Goal: Use online tool/utility

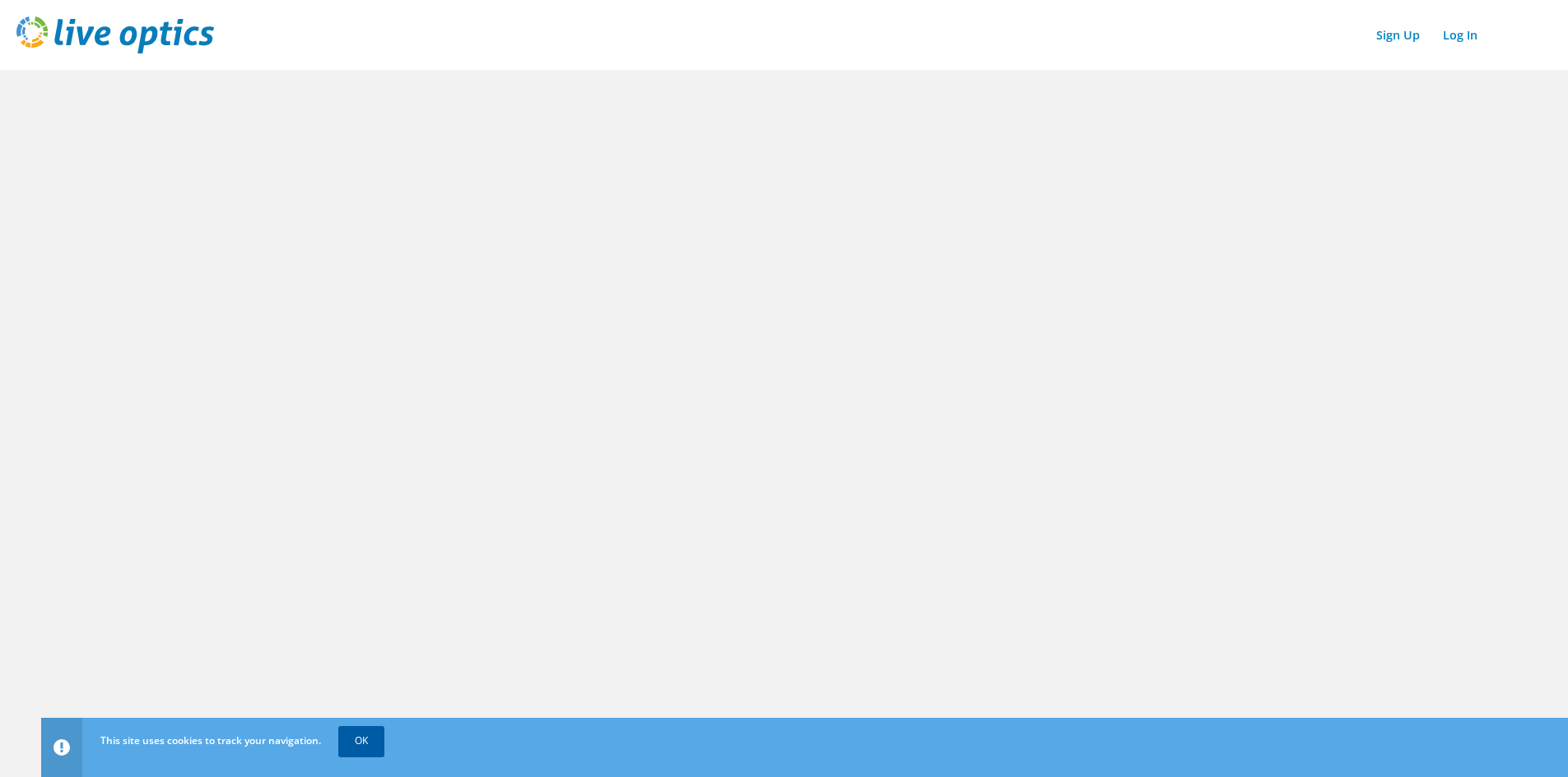
click at [371, 744] on link "OK" at bounding box center [361, 741] width 46 height 30
